Goal: Transaction & Acquisition: Purchase product/service

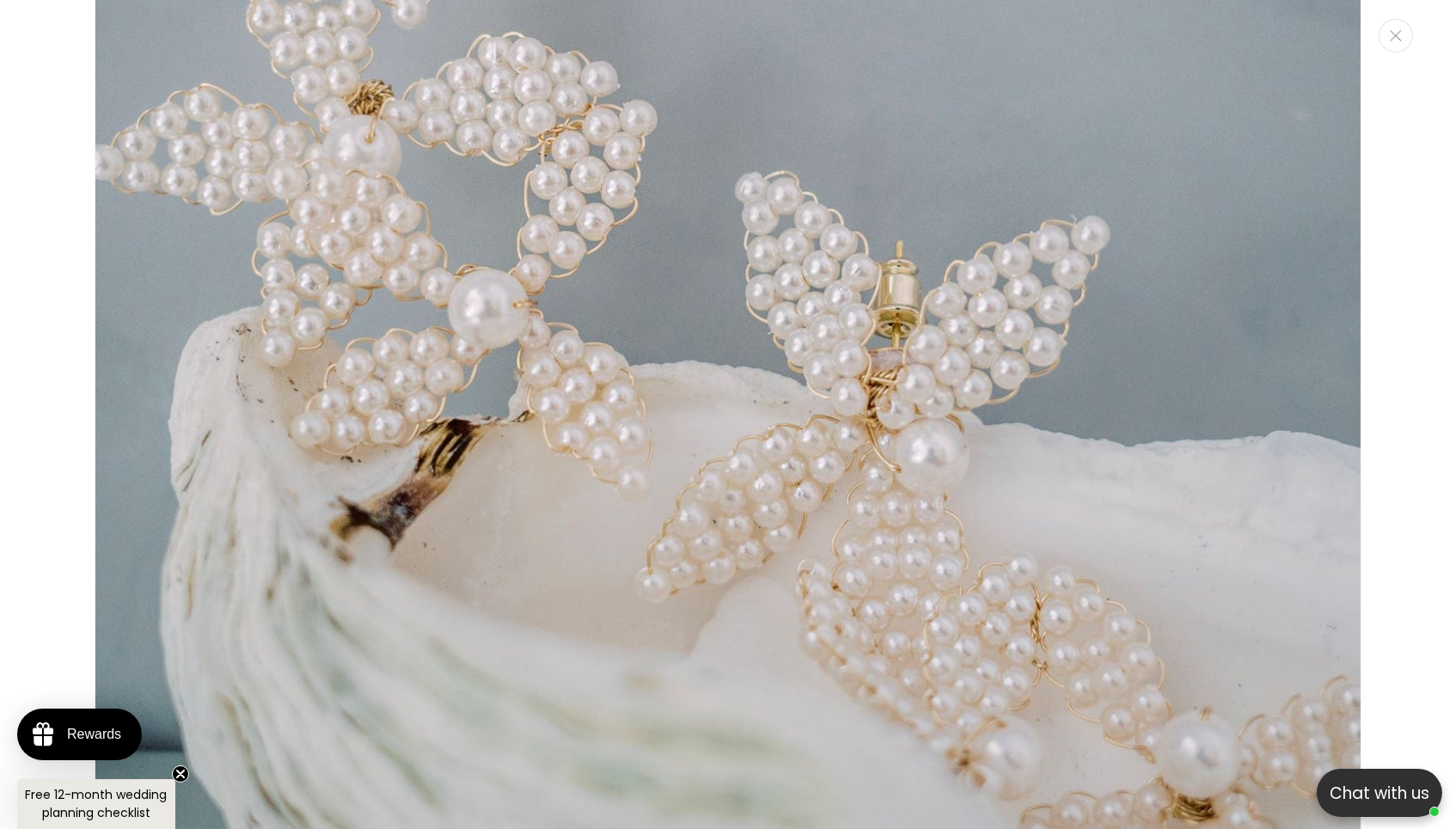
click at [737, 122] on img "Media gallery" at bounding box center [728, 155] width 1267 height 1900
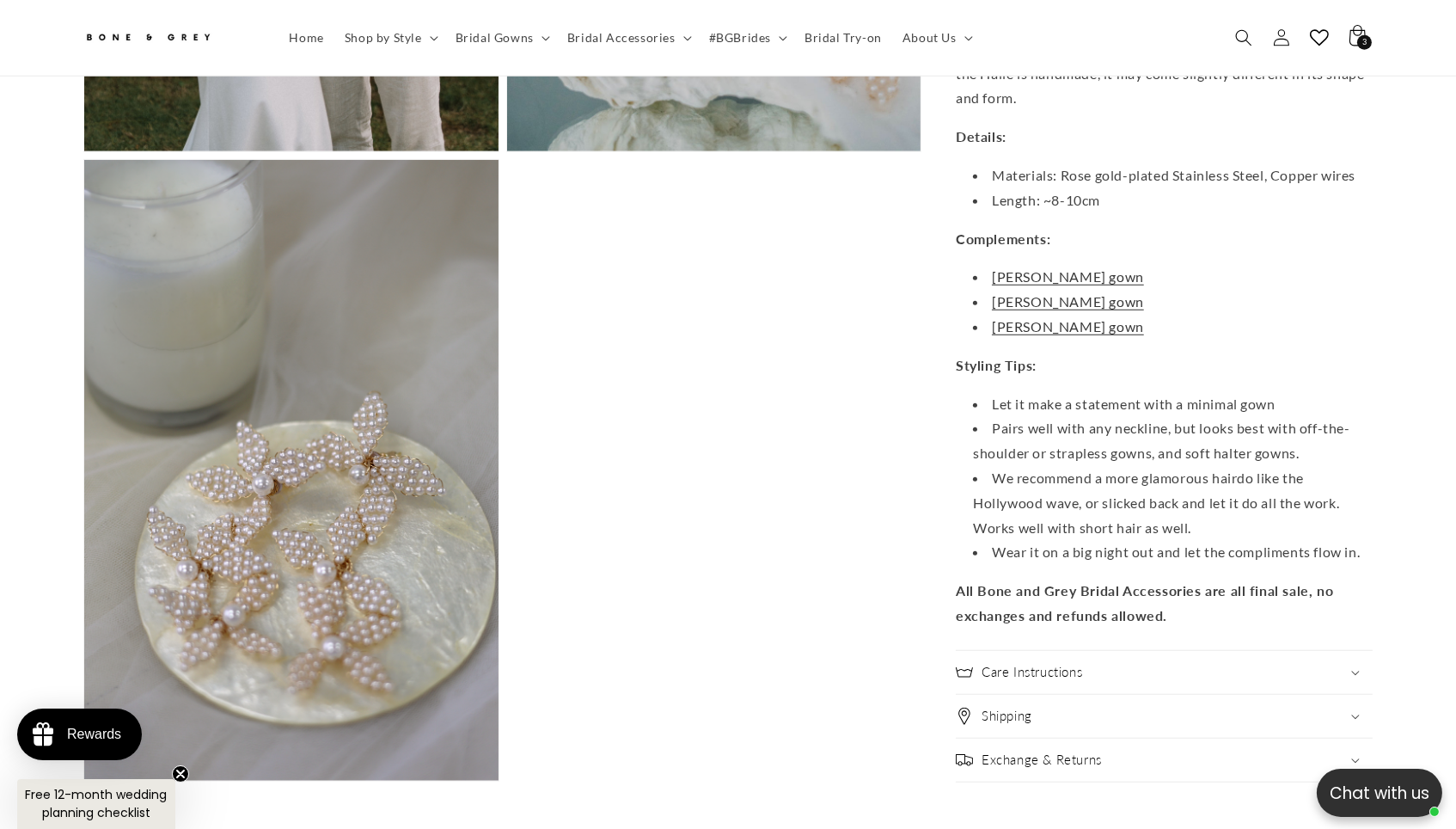
scroll to position [2419, 0]
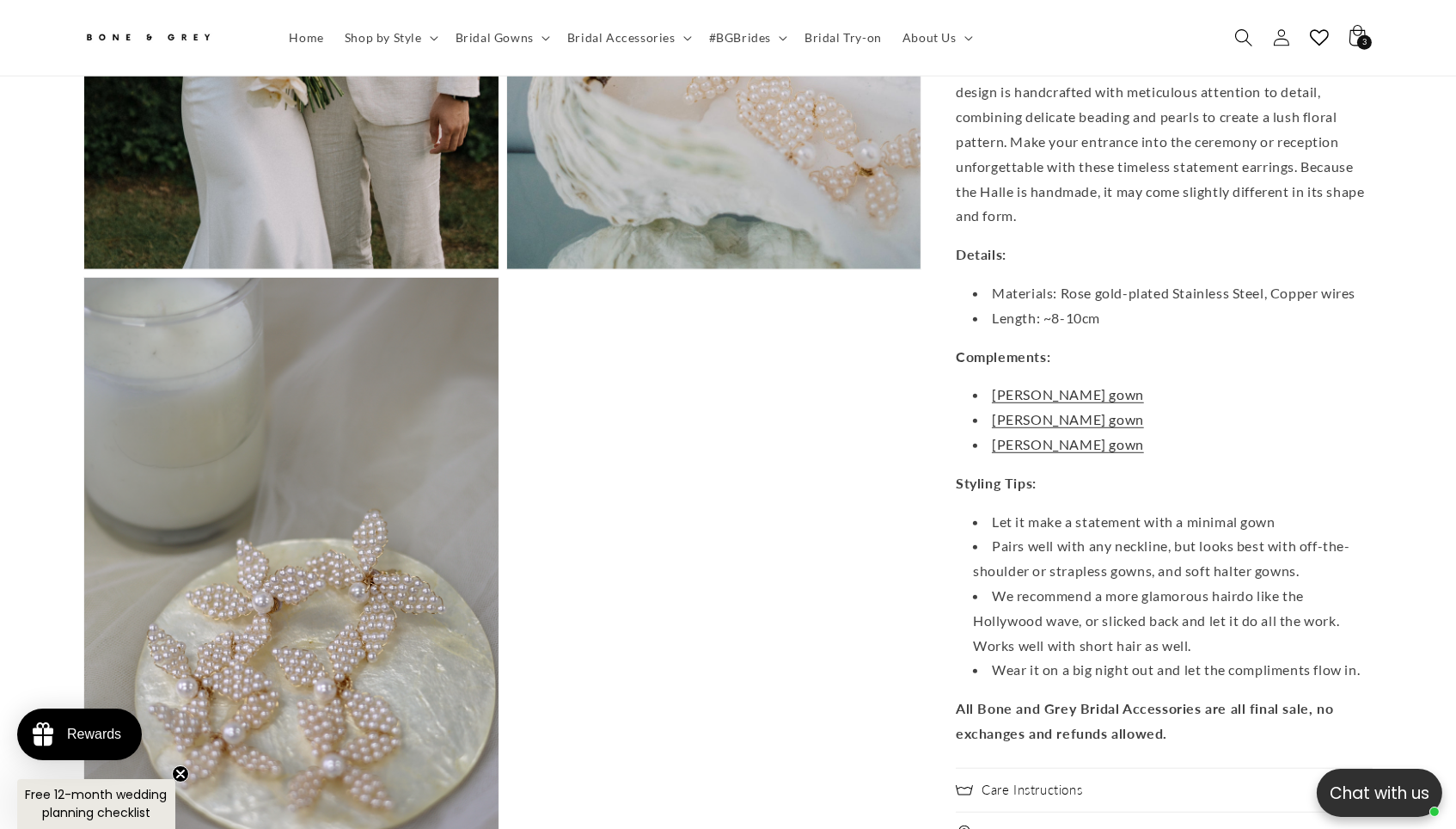
click at [1252, 36] on icon "Search" at bounding box center [1243, 37] width 18 height 18
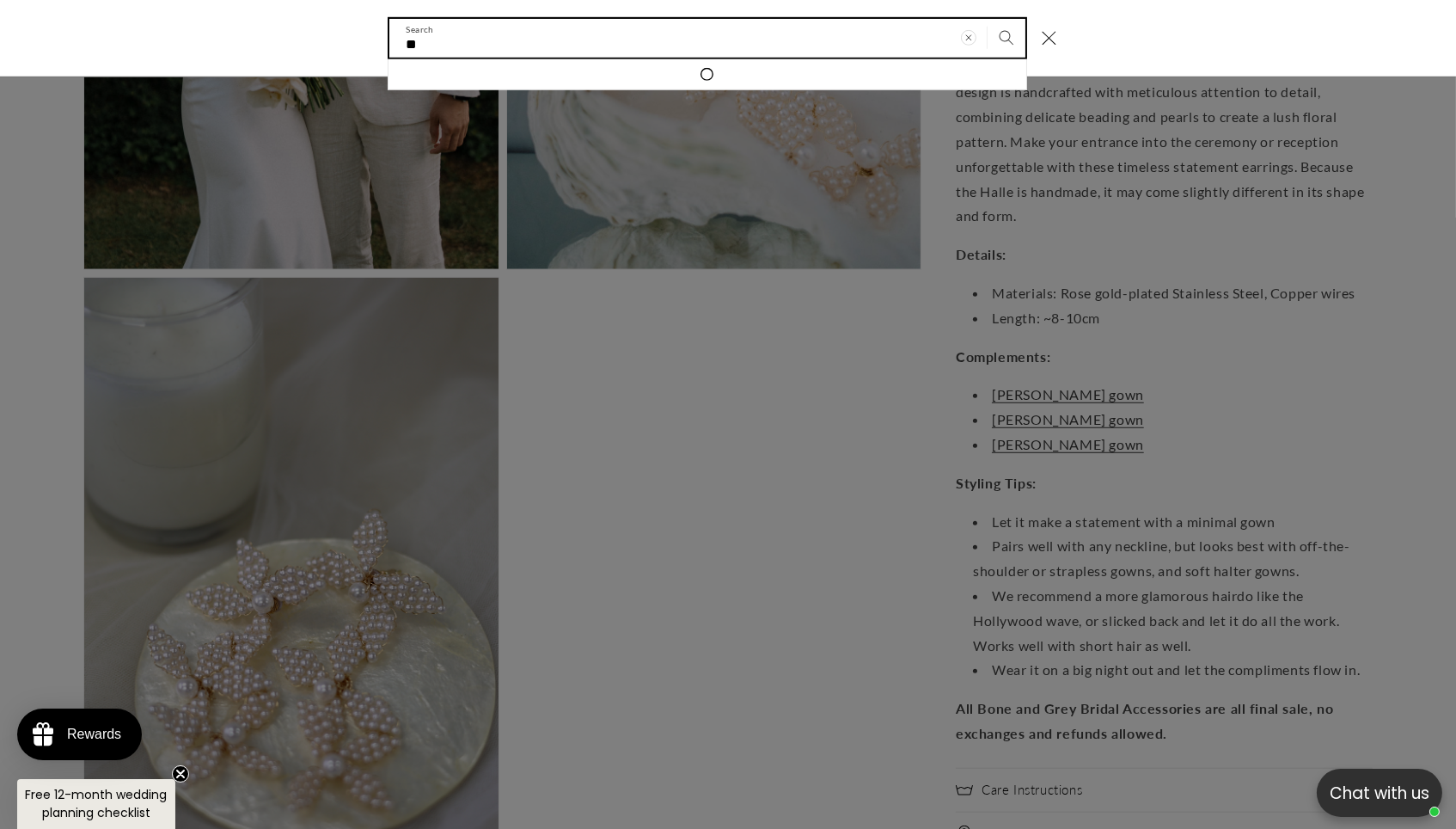
type input "*"
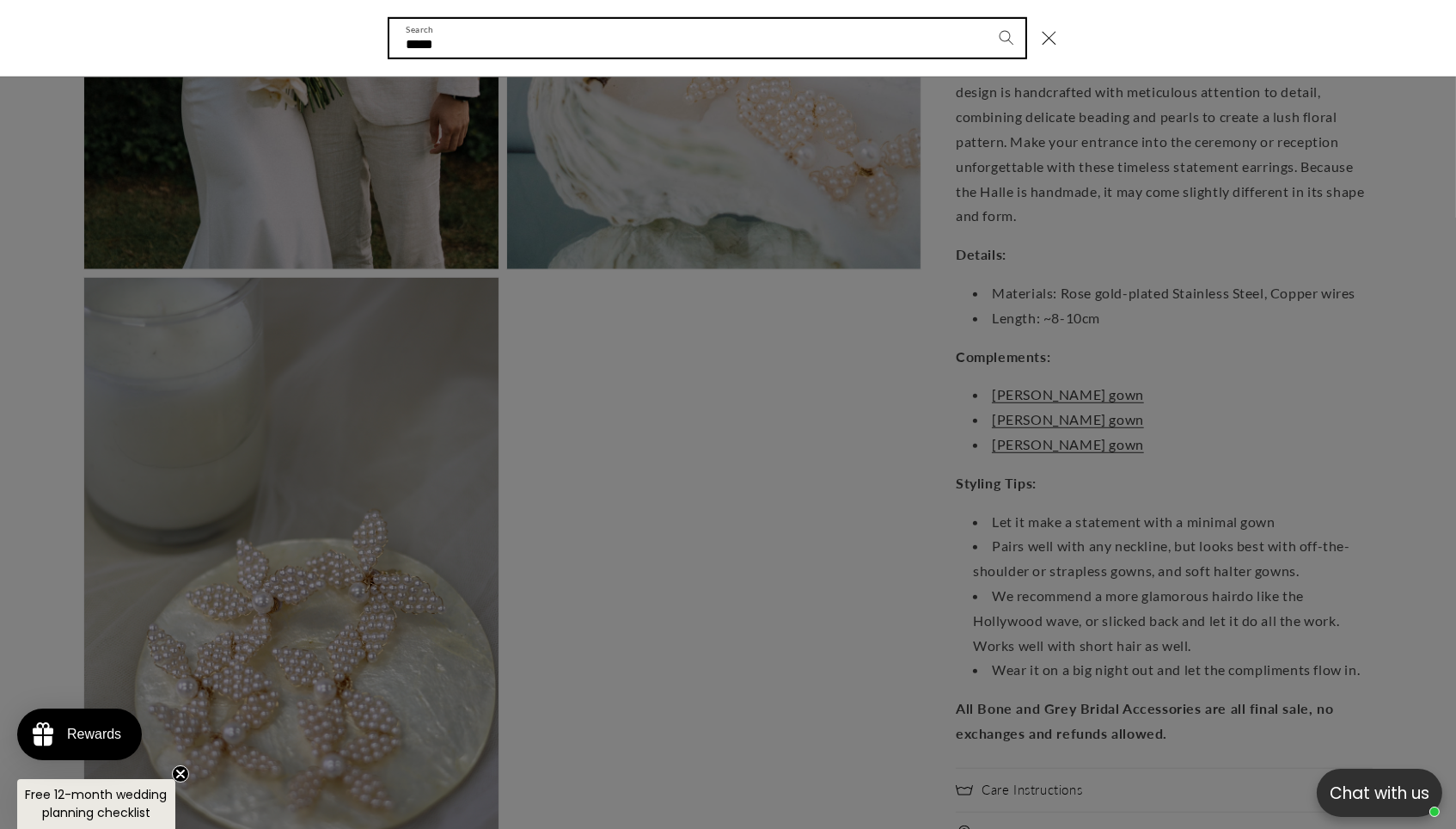
type input "*****"
click at [1022, 38] on button "Search" at bounding box center [1005, 38] width 38 height 38
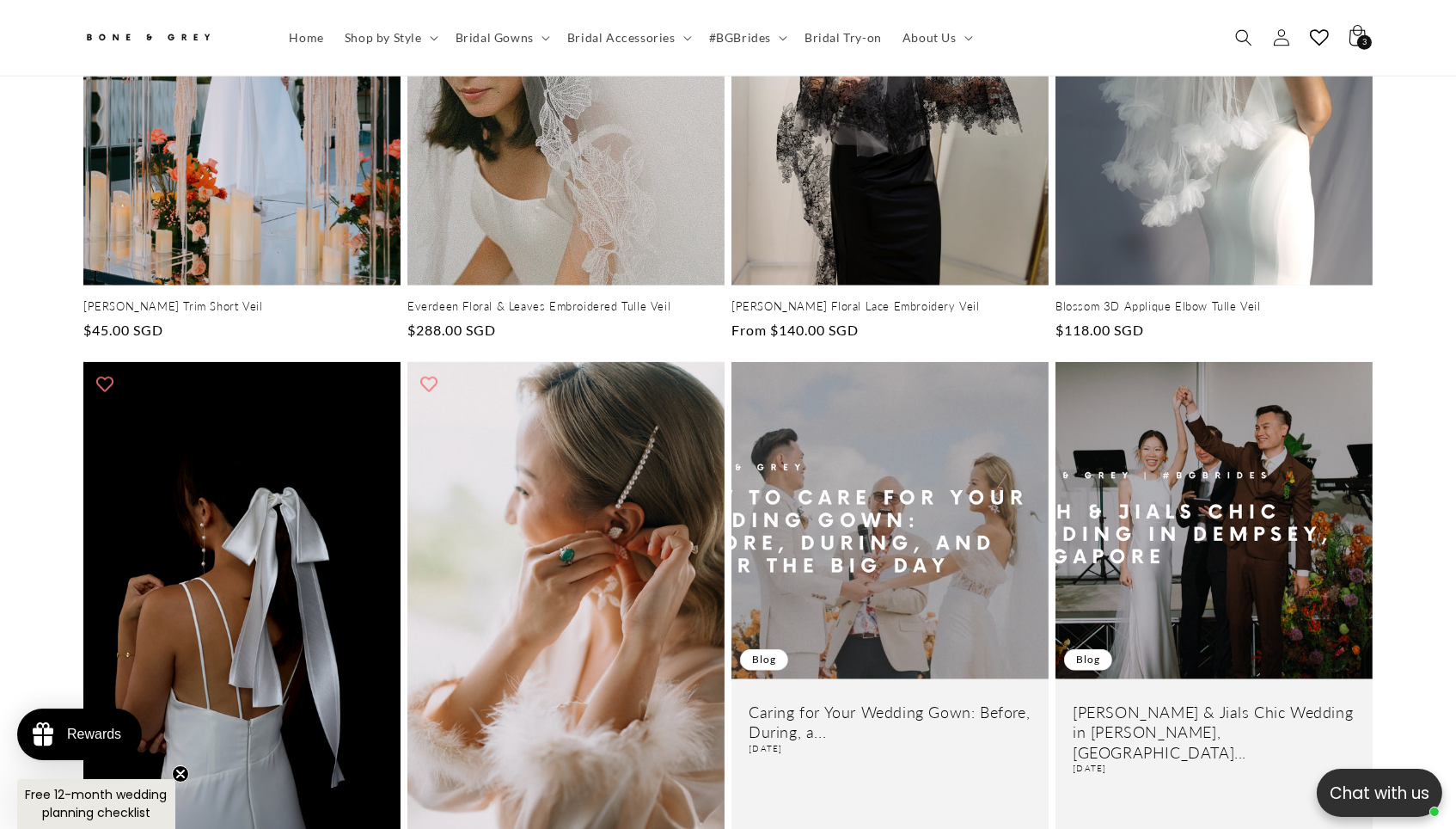
scroll to position [2702, 0]
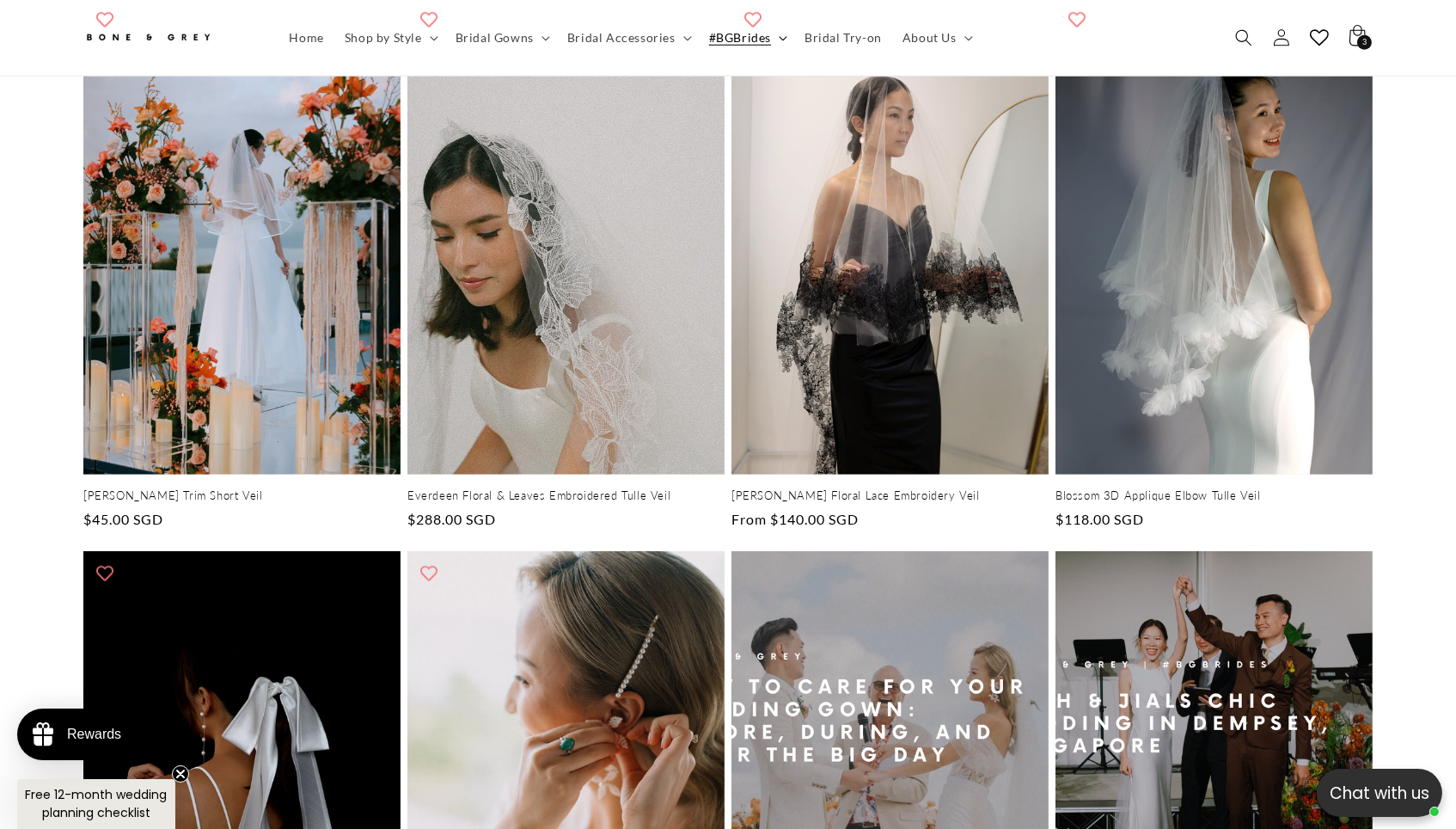
click at [747, 43] on summary "#BGBrides" at bounding box center [746, 37] width 96 height 36
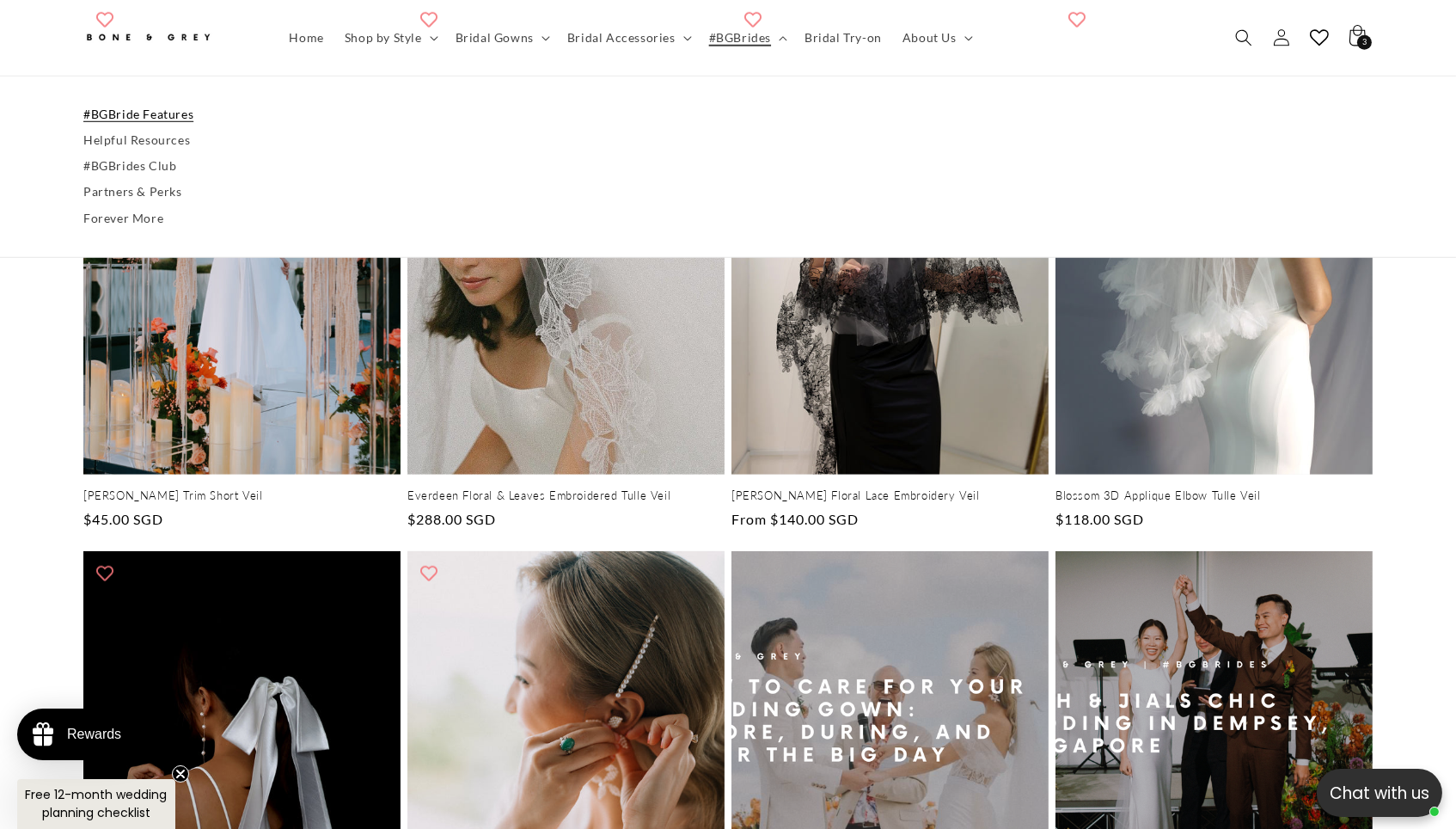
click at [130, 111] on link "#BGBride Features" at bounding box center [728, 114] width 1289 height 26
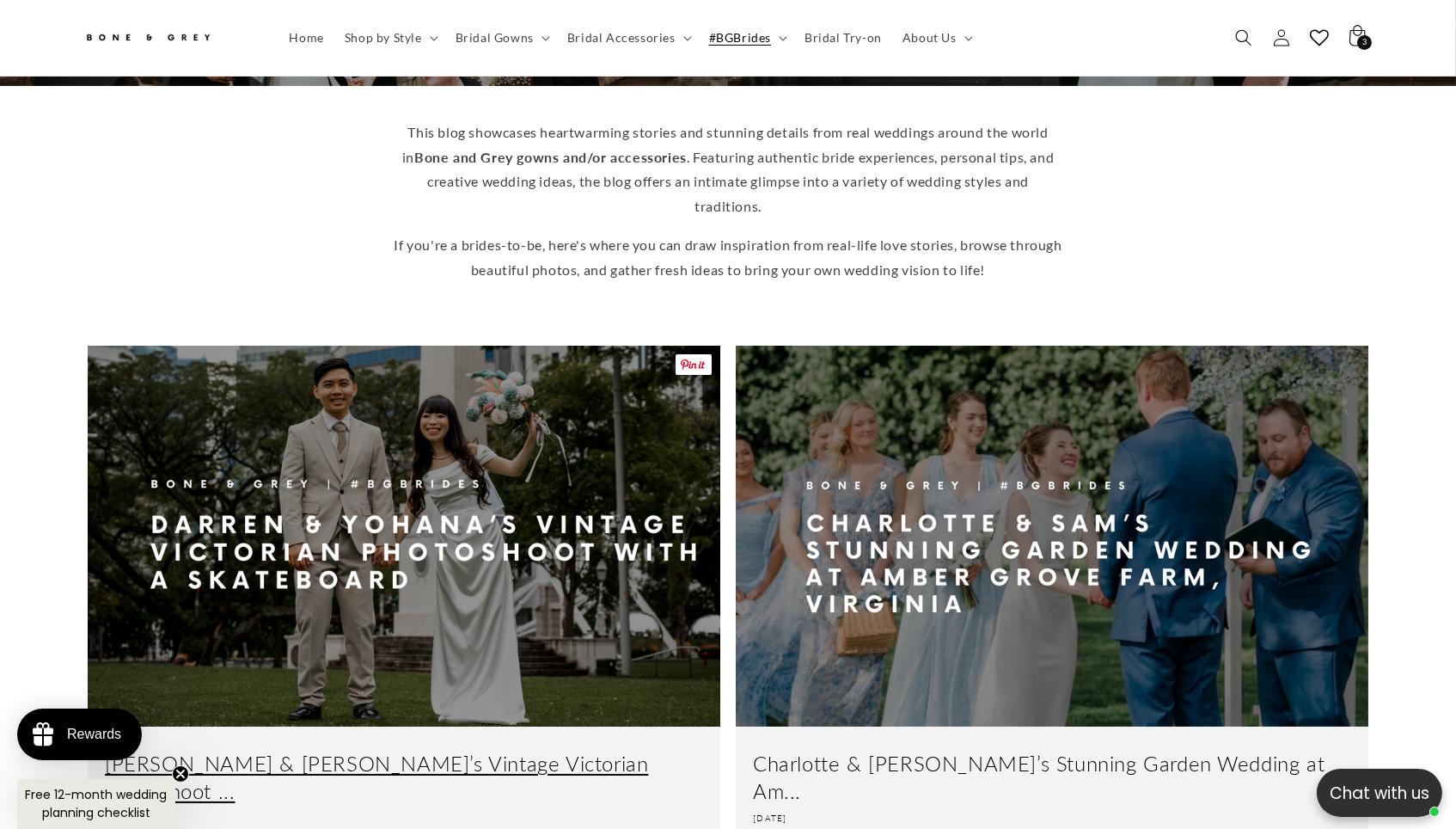
scroll to position [0, 505]
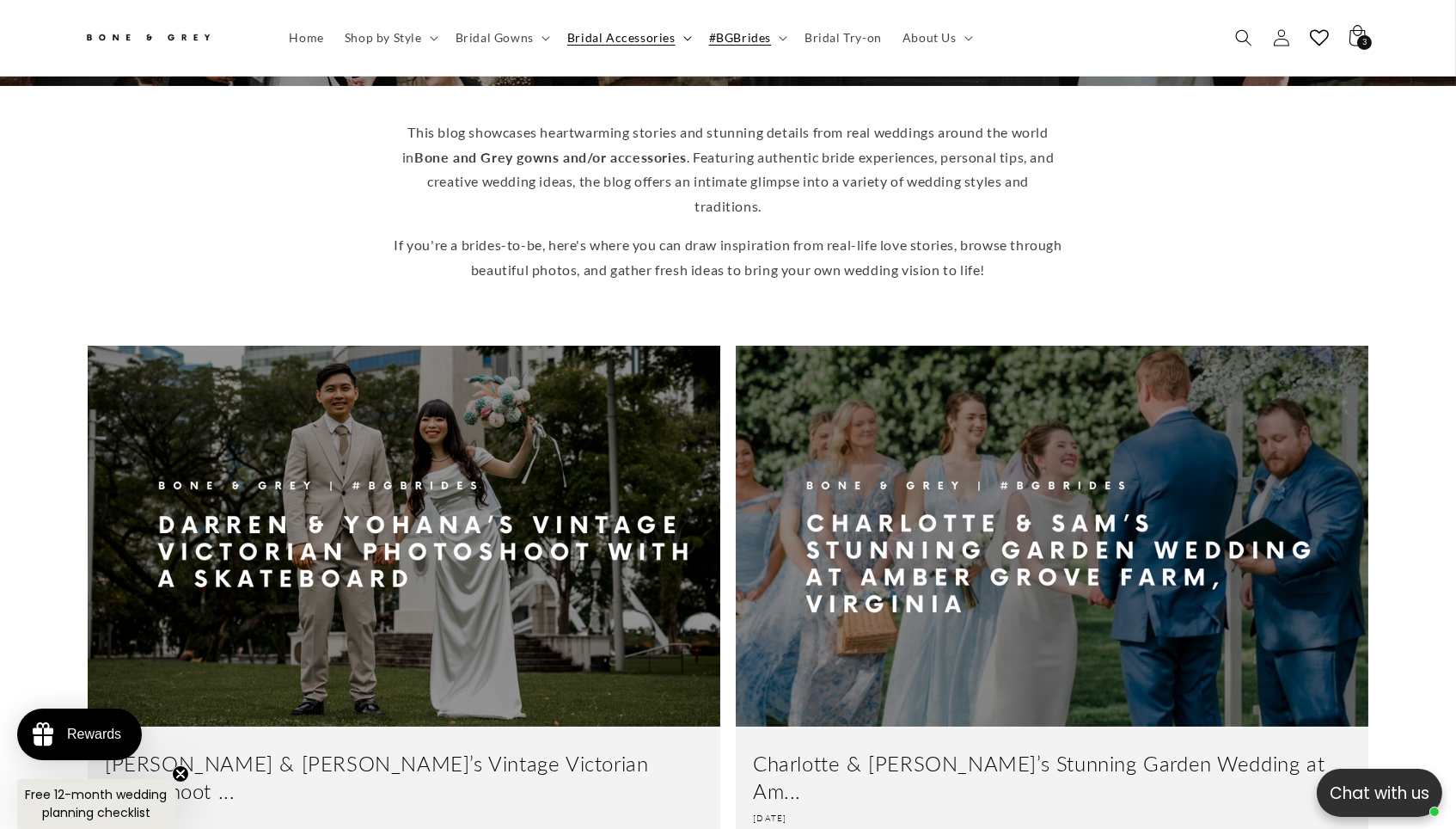
click at [583, 33] on span "Bridal Accessories" at bounding box center [621, 38] width 108 height 15
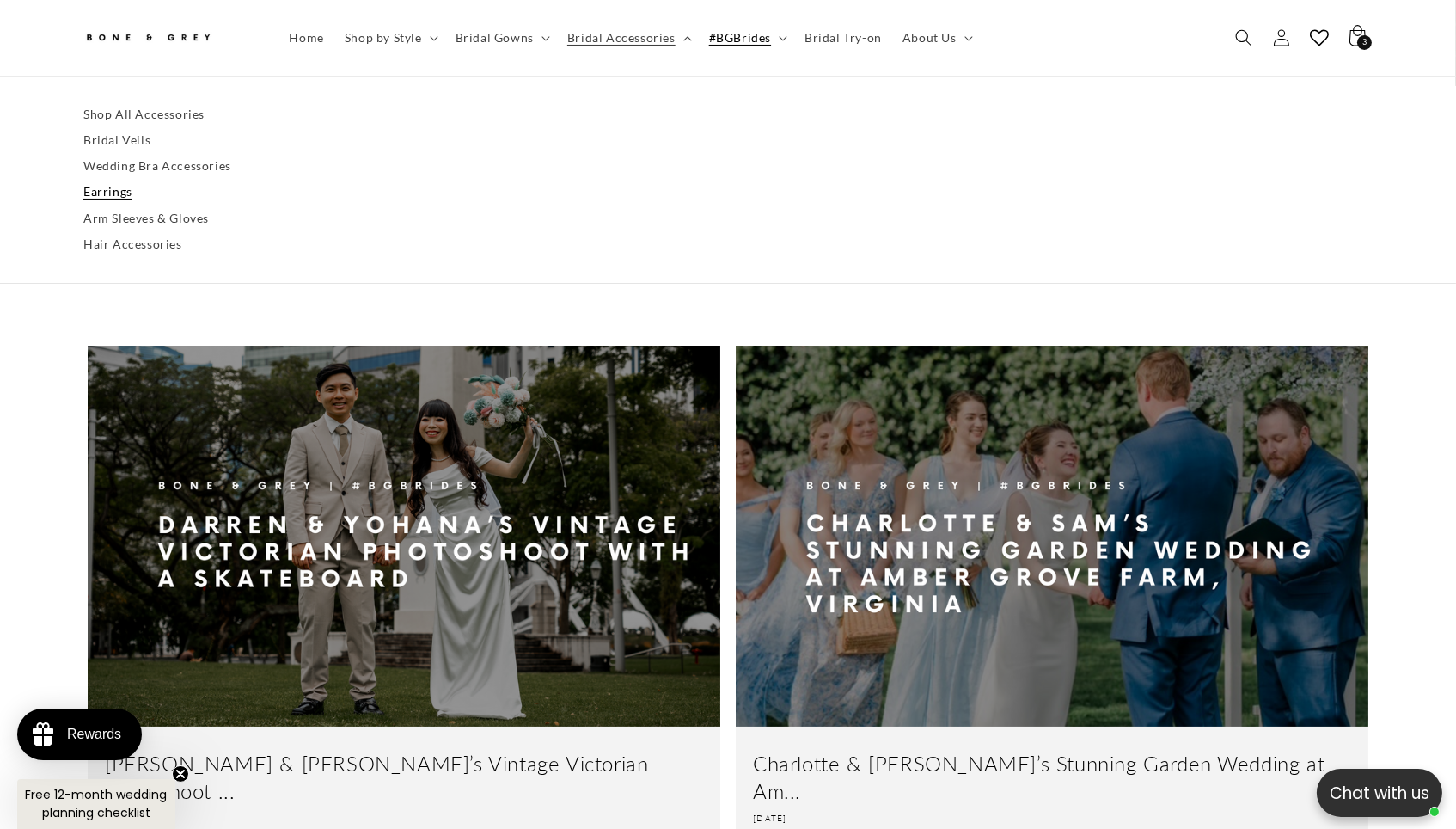
scroll to position [0, 1009]
click at [83, 192] on link "Earrings" at bounding box center [728, 192] width 1289 height 26
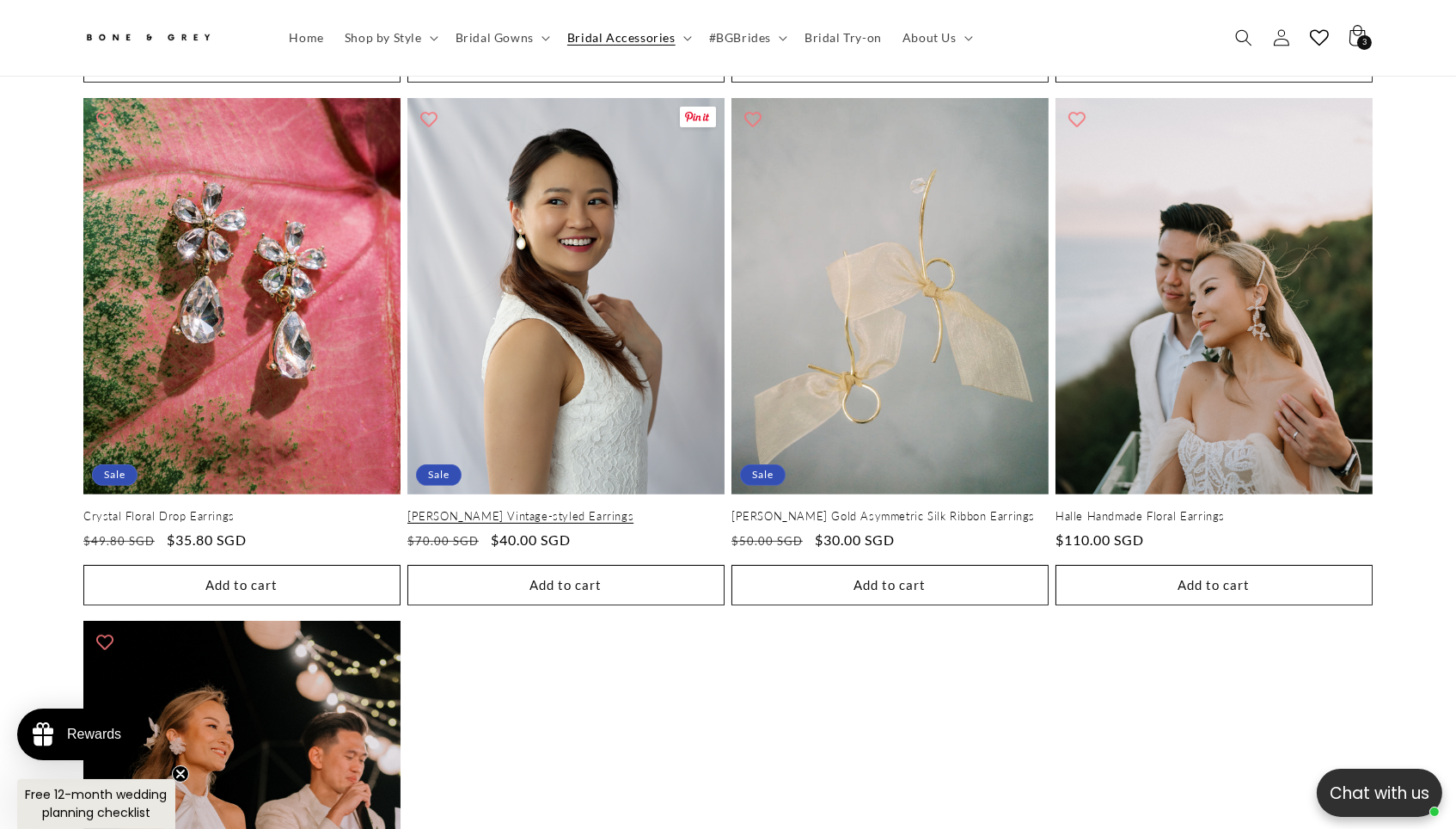
scroll to position [1222, 0]
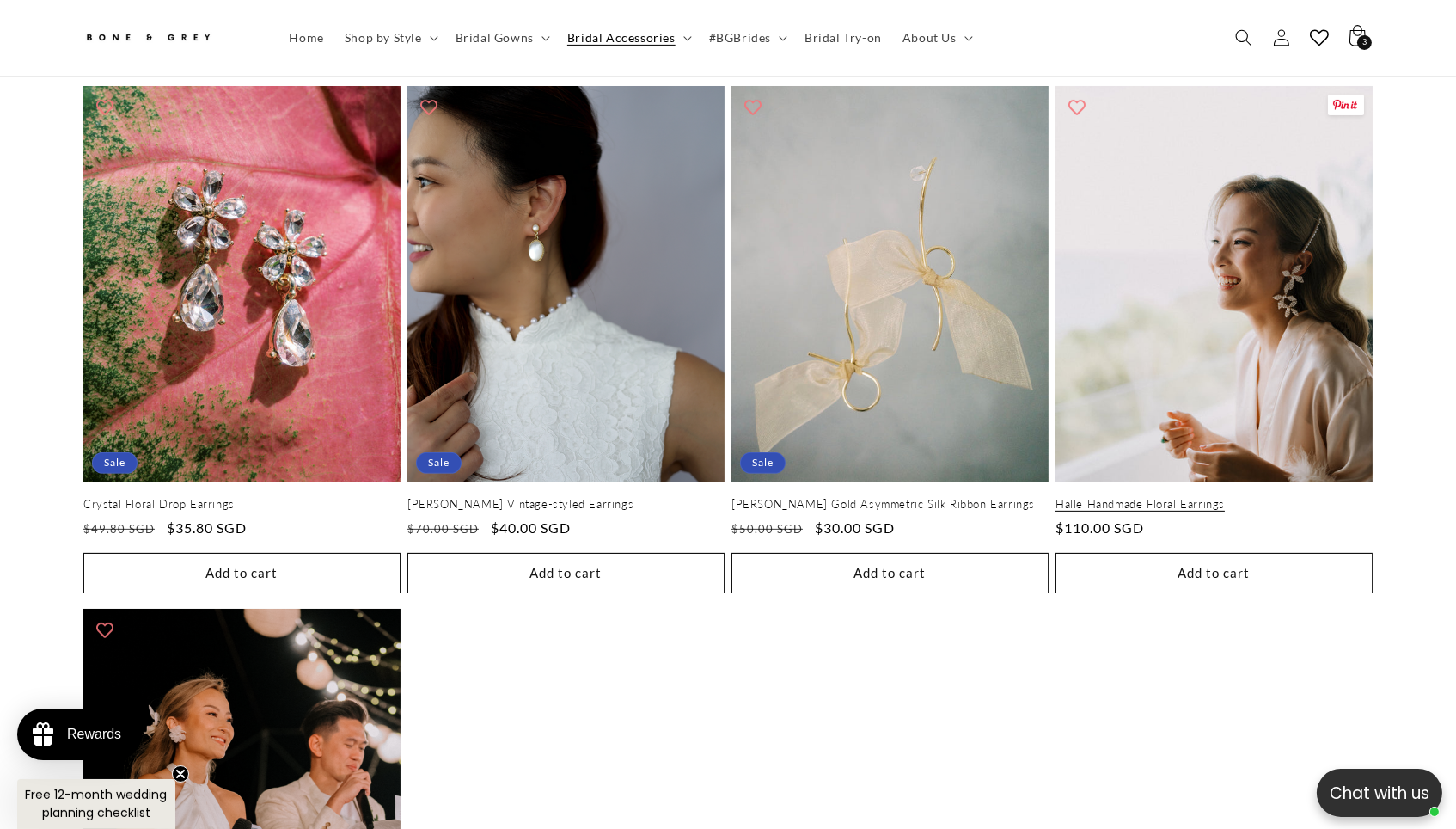
click at [1262, 497] on link "Halle Handmade Floral Earrings" at bounding box center [1214, 504] width 317 height 14
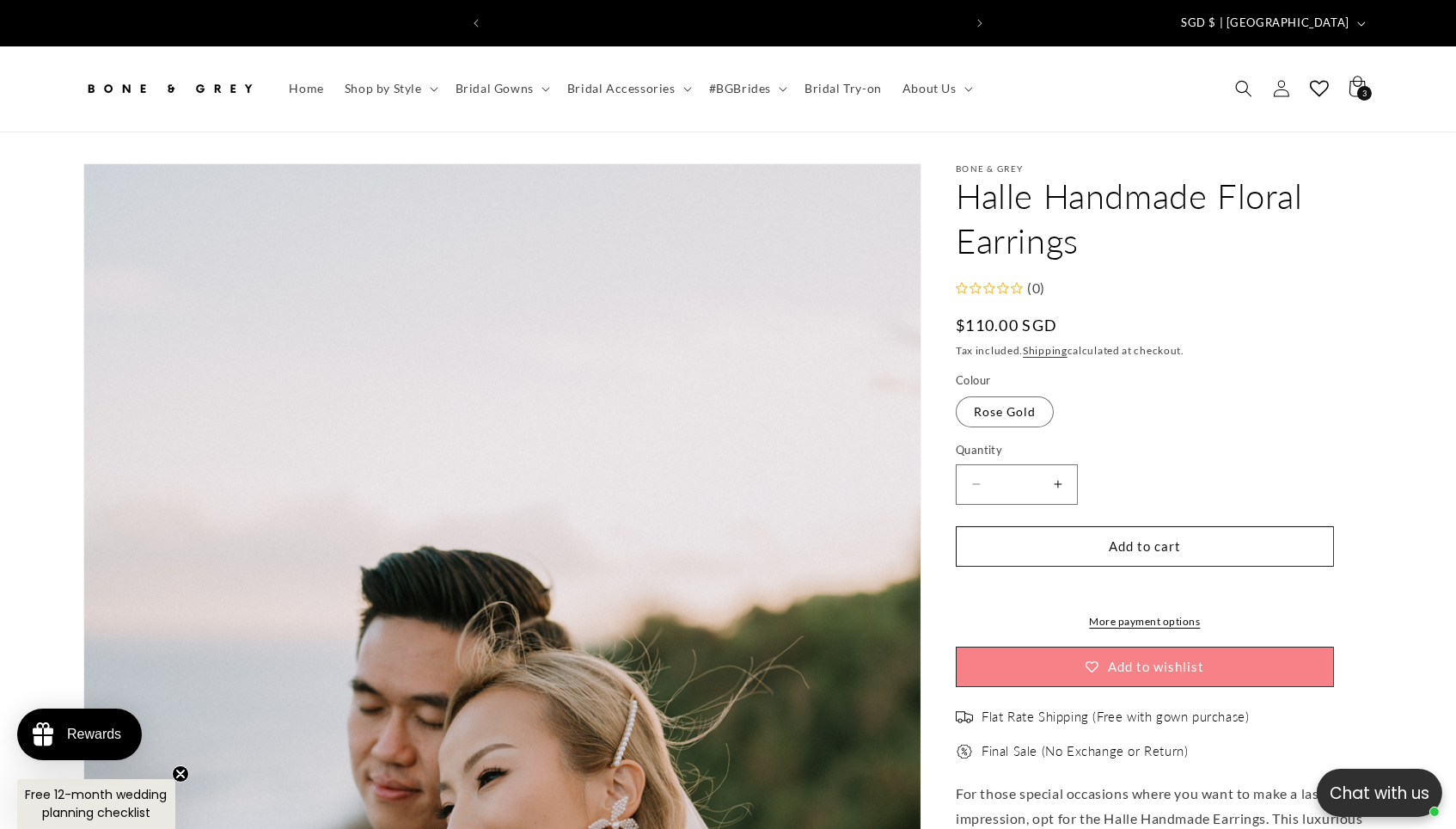
scroll to position [0, 1009]
click at [1259, 77] on span "Search" at bounding box center [1243, 88] width 38 height 38
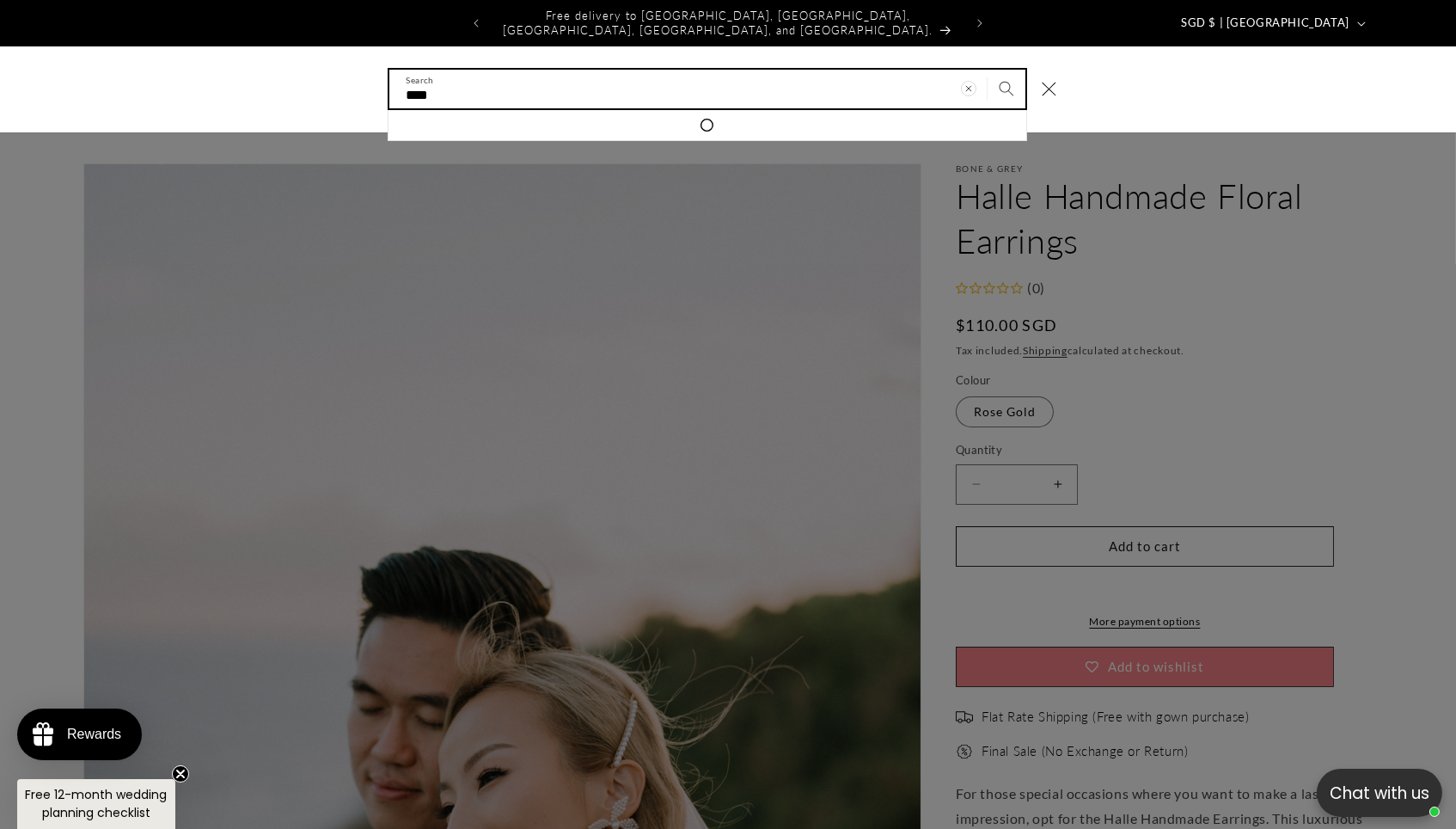
type input "****"
click at [1022, 77] on button "Search" at bounding box center [1005, 88] width 38 height 38
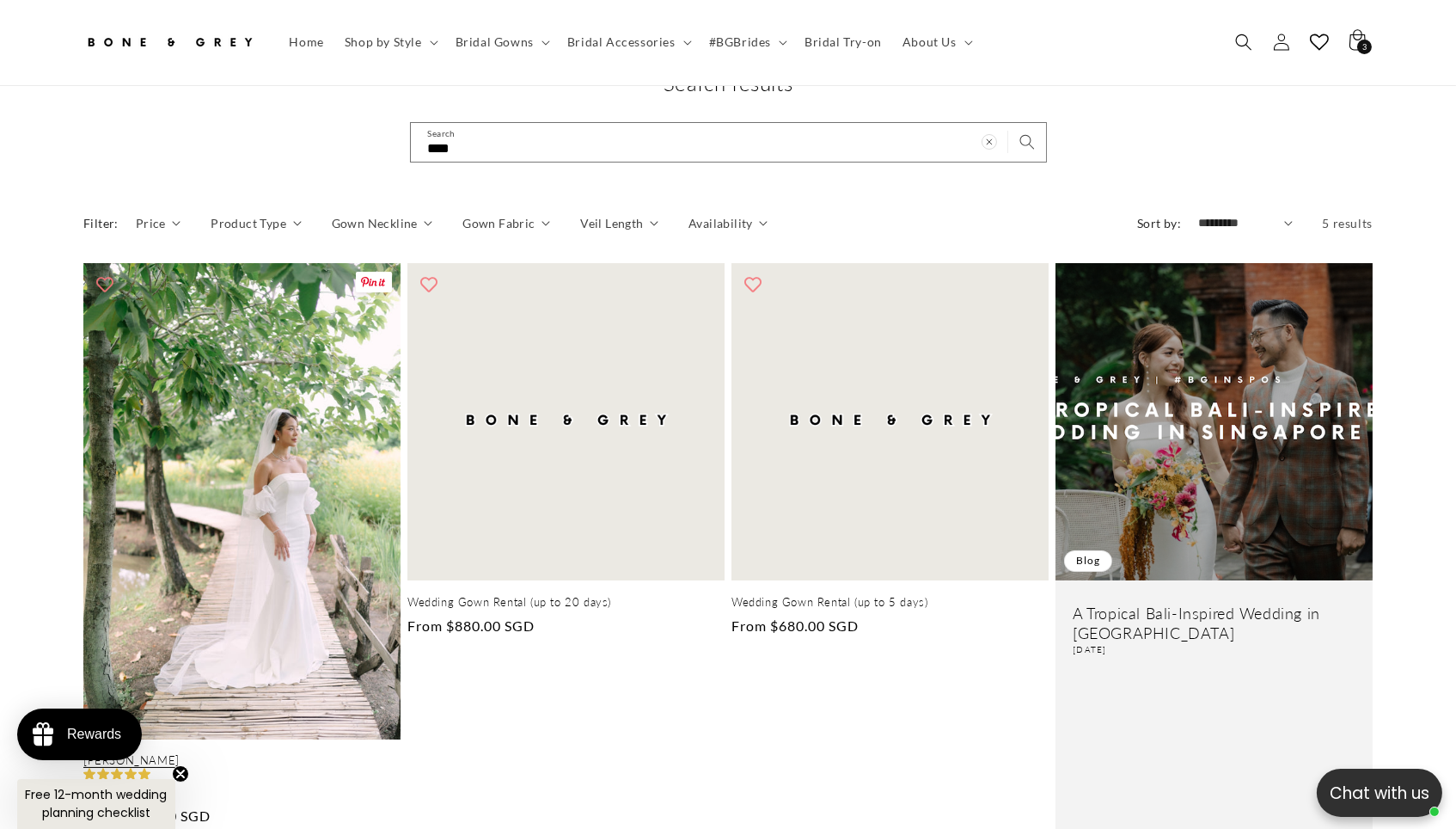
scroll to position [112, 0]
click at [274, 752] on link "[PERSON_NAME]" at bounding box center [241, 759] width 317 height 14
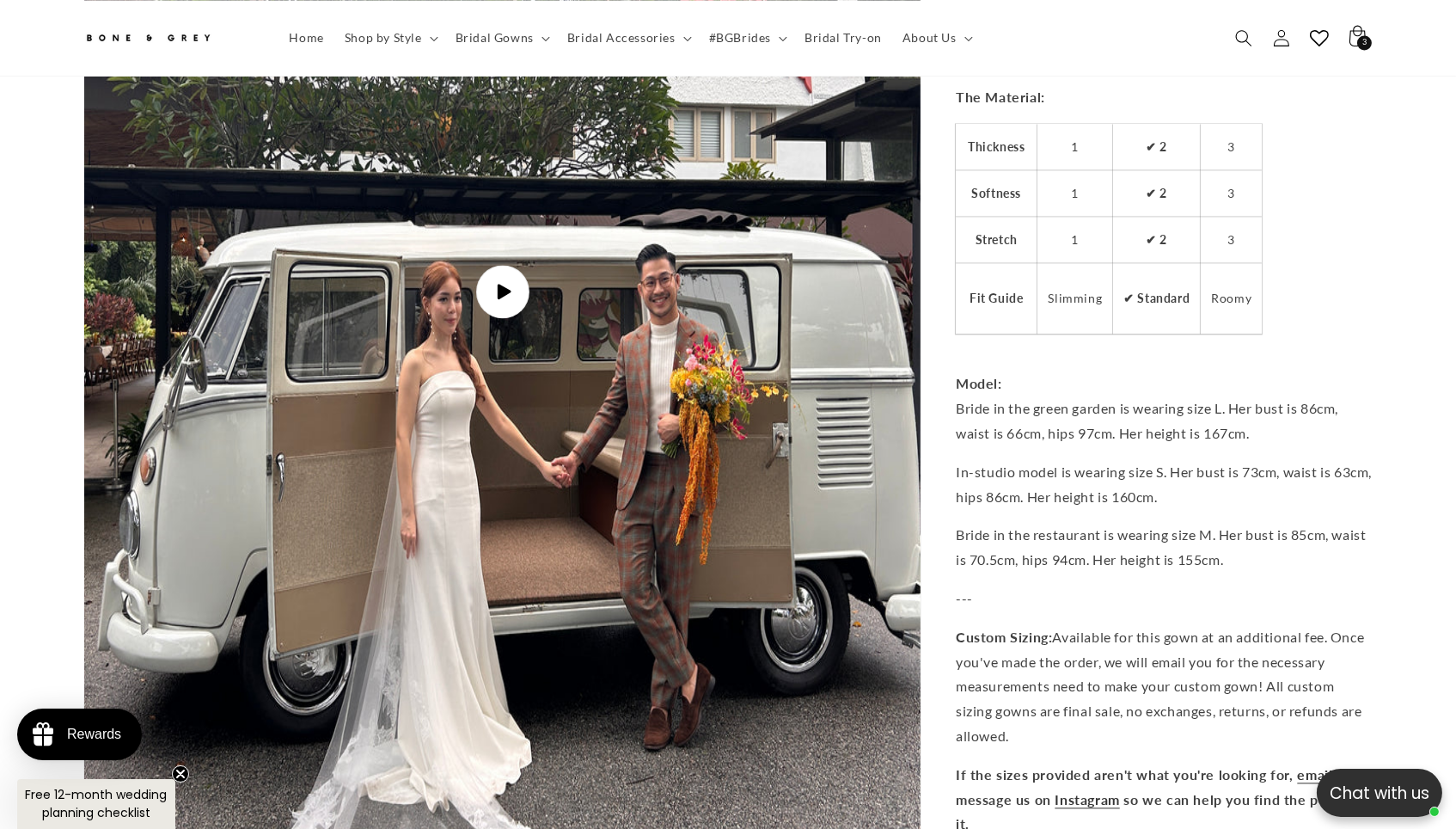
scroll to position [7100, 0]
